Goal: Information Seeking & Learning: Check status

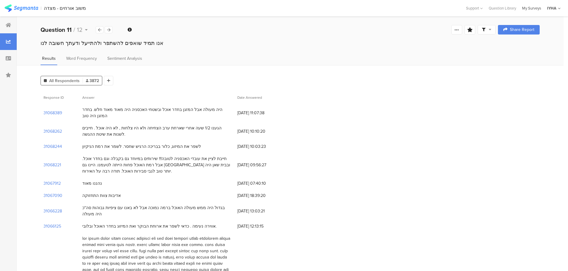
click at [529, 7] on div "My Surveys" at bounding box center [531, 8] width 25 height 6
click at [535, 9] on div "My Surveys" at bounding box center [531, 8] width 25 height 6
click at [537, 7] on div "My Surveys" at bounding box center [531, 8] width 25 height 6
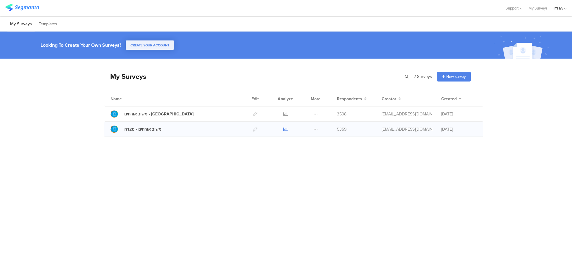
click at [283, 128] on icon at bounding box center [285, 129] width 4 height 4
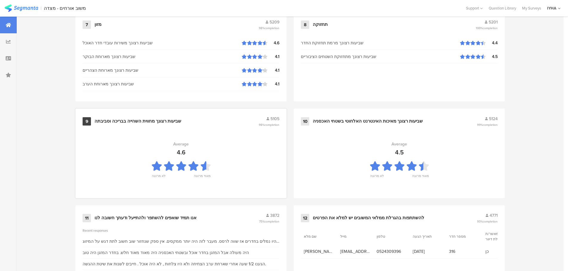
scroll to position [602, 0]
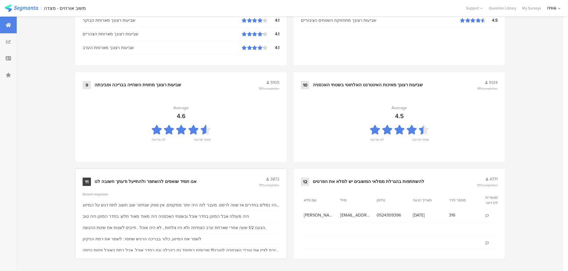
click at [178, 174] on div "11 אנו תמיד שואפים להשתפר ולהתייעל ודעתך חשובה לנו 3872 75% completion Recent r…" at bounding box center [180, 214] width 211 height 90
click at [178, 179] on div "אנו תמיד שואפים להשתפר ולהתייעל ודעתך חשובה לנו" at bounding box center [145, 182] width 102 height 6
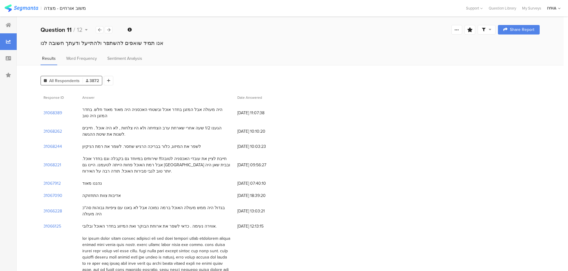
click at [525, 5] on section "| משוב אורחים - מצדה Help Center Live Chat Support Question Library My Surveys …" at bounding box center [284, 8] width 568 height 16
click at [526, 9] on div "My Surveys" at bounding box center [531, 8] width 25 height 6
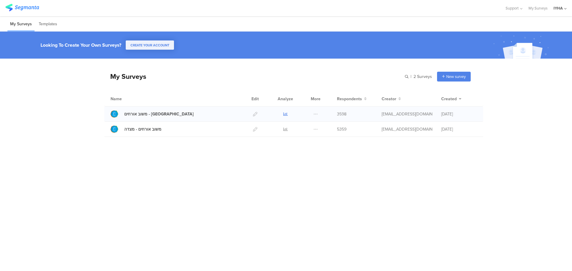
click at [285, 114] on icon at bounding box center [285, 114] width 4 height 4
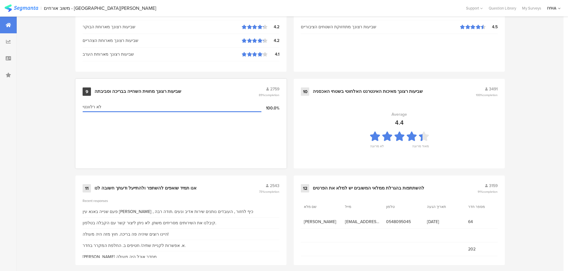
scroll to position [602, 0]
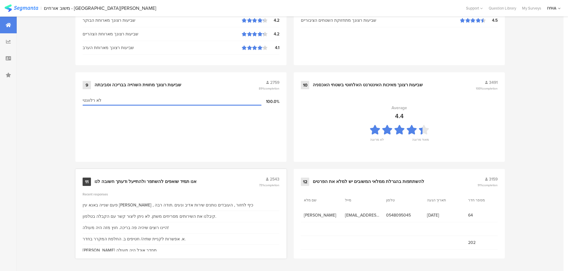
click at [147, 180] on div "אנו תמיד שואפים להשתפר ולהתייעל ודעתך חשובה לנו" at bounding box center [145, 182] width 102 height 6
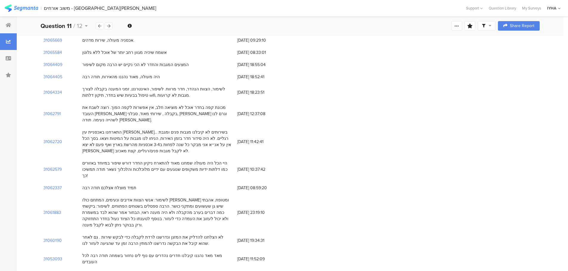
scroll to position [179, 0]
